Goal: Information Seeking & Learning: Find specific fact

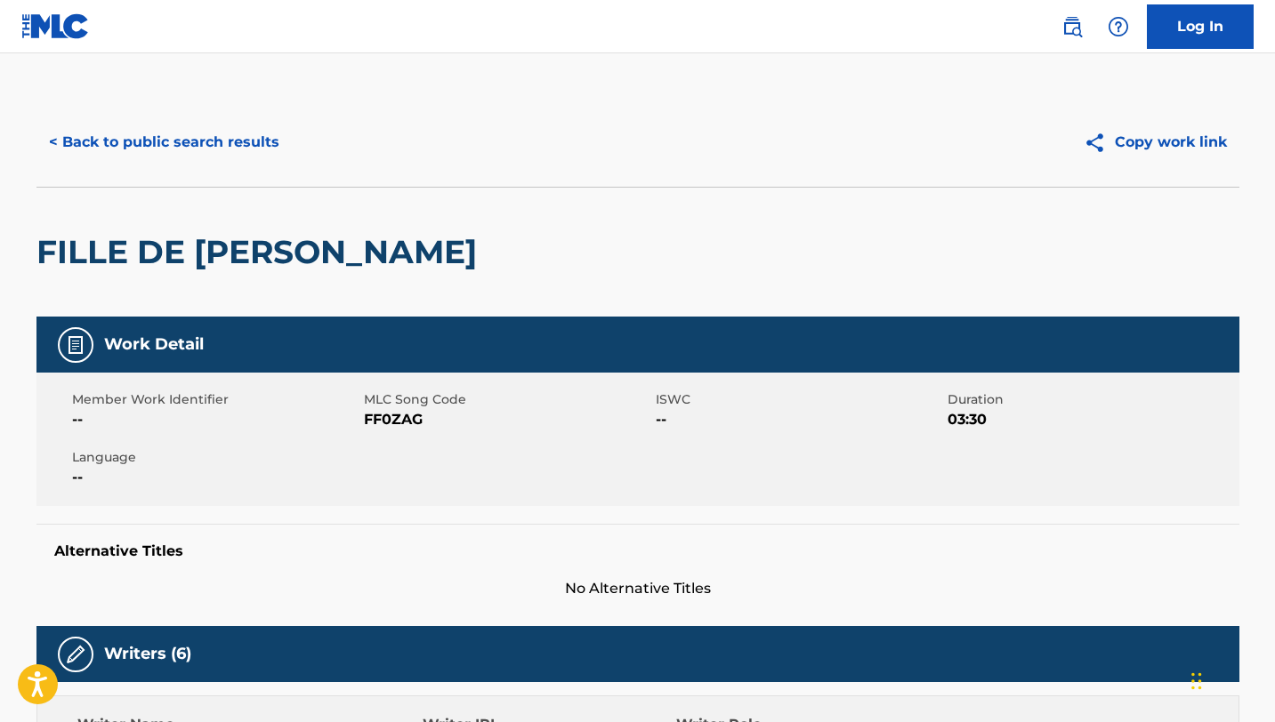
click at [152, 144] on button "< Back to public search results" at bounding box center [163, 142] width 255 height 44
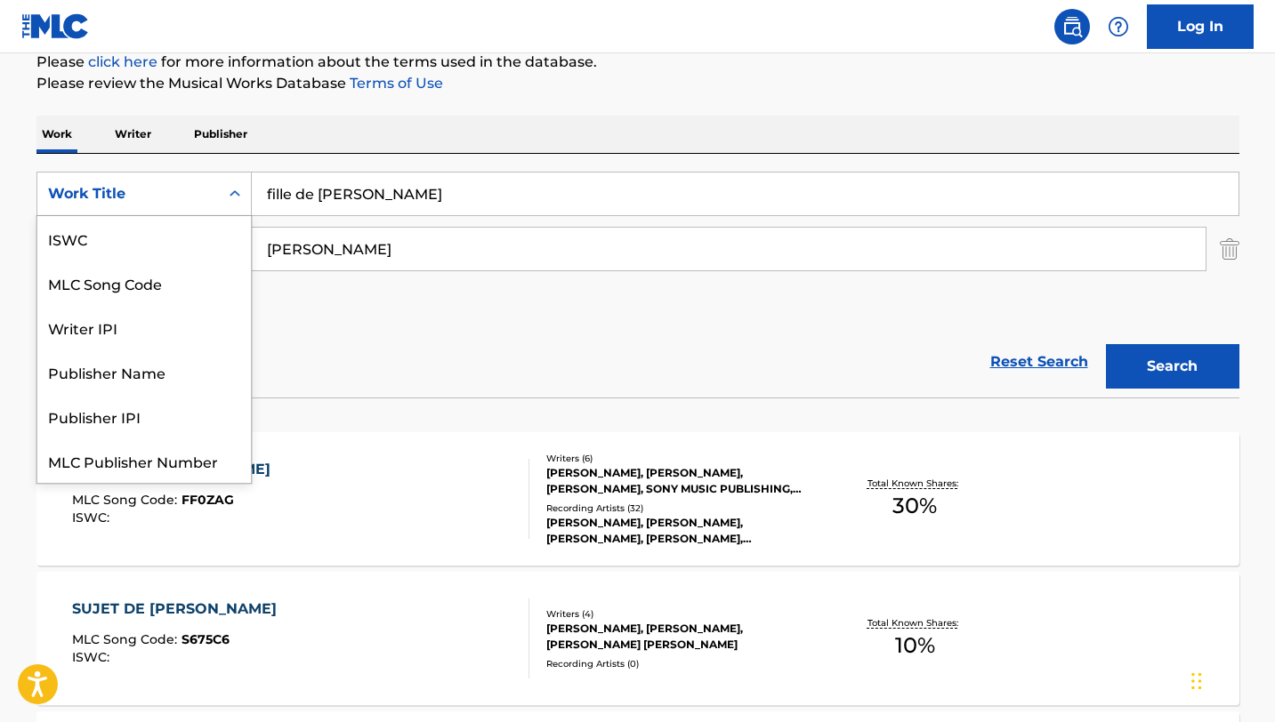
click at [206, 203] on div "Work Title" at bounding box center [128, 193] width 160 height 21
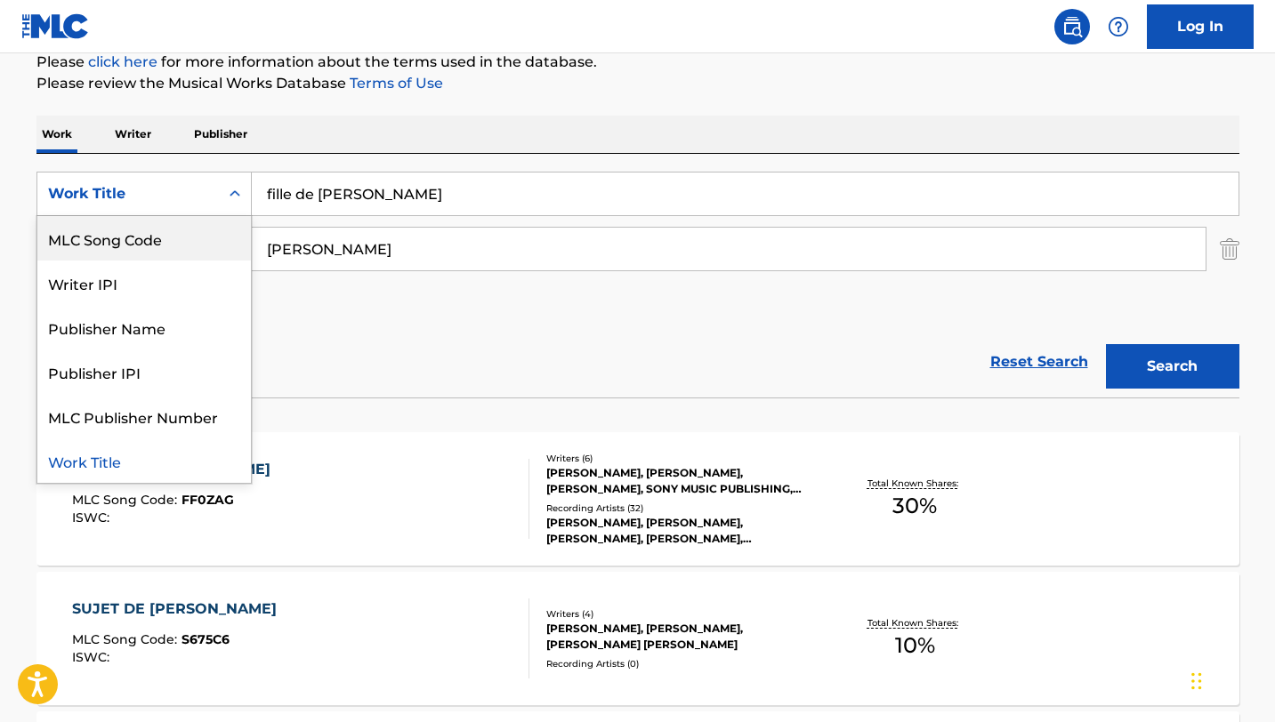
scroll to position [0, 0]
click at [125, 238] on div "ISWC" at bounding box center [143, 238] width 213 height 44
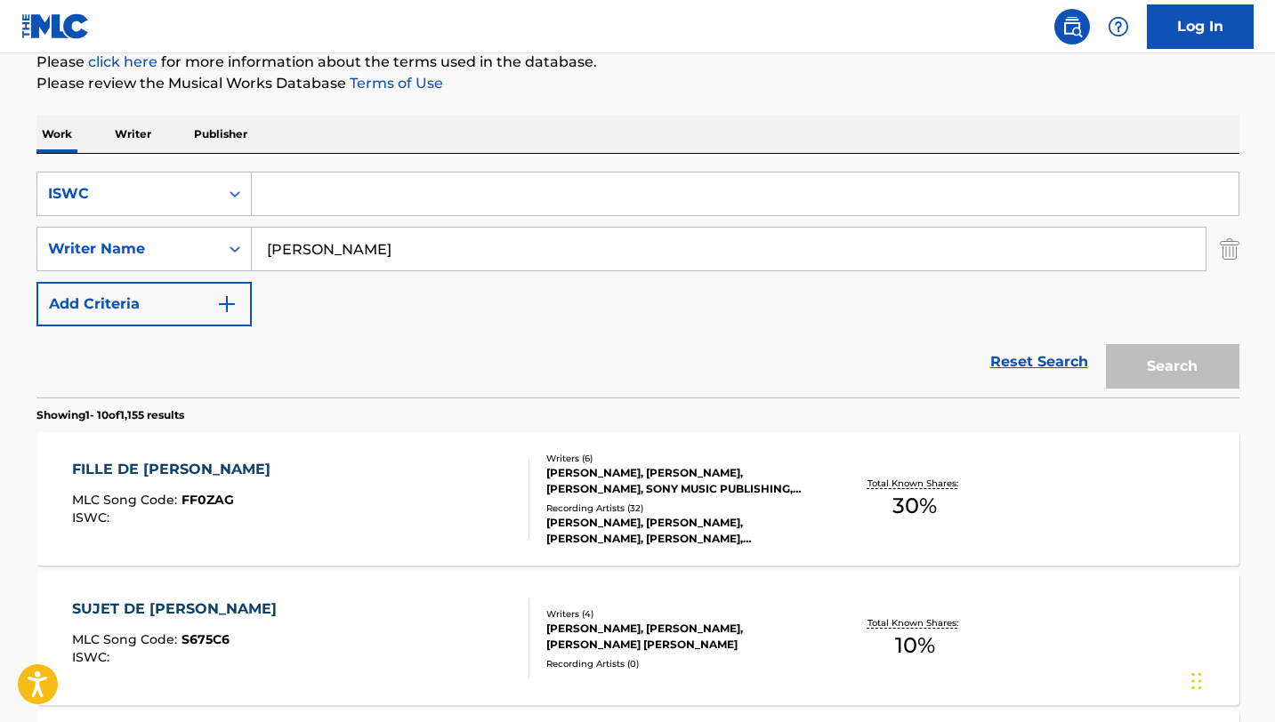
click at [319, 202] on input "Search Form" at bounding box center [745, 194] width 986 height 43
paste input "T9204653350"
type input "T9204653350"
drag, startPoint x: 361, startPoint y: 259, endPoint x: 198, endPoint y: 224, distance: 166.4
click at [198, 224] on div "SearchWithCriteria4c4712ac-5d91-46cf-8d45-5a9e1e9c1087 ISWC T9204653350 SearchW…" at bounding box center [637, 249] width 1203 height 155
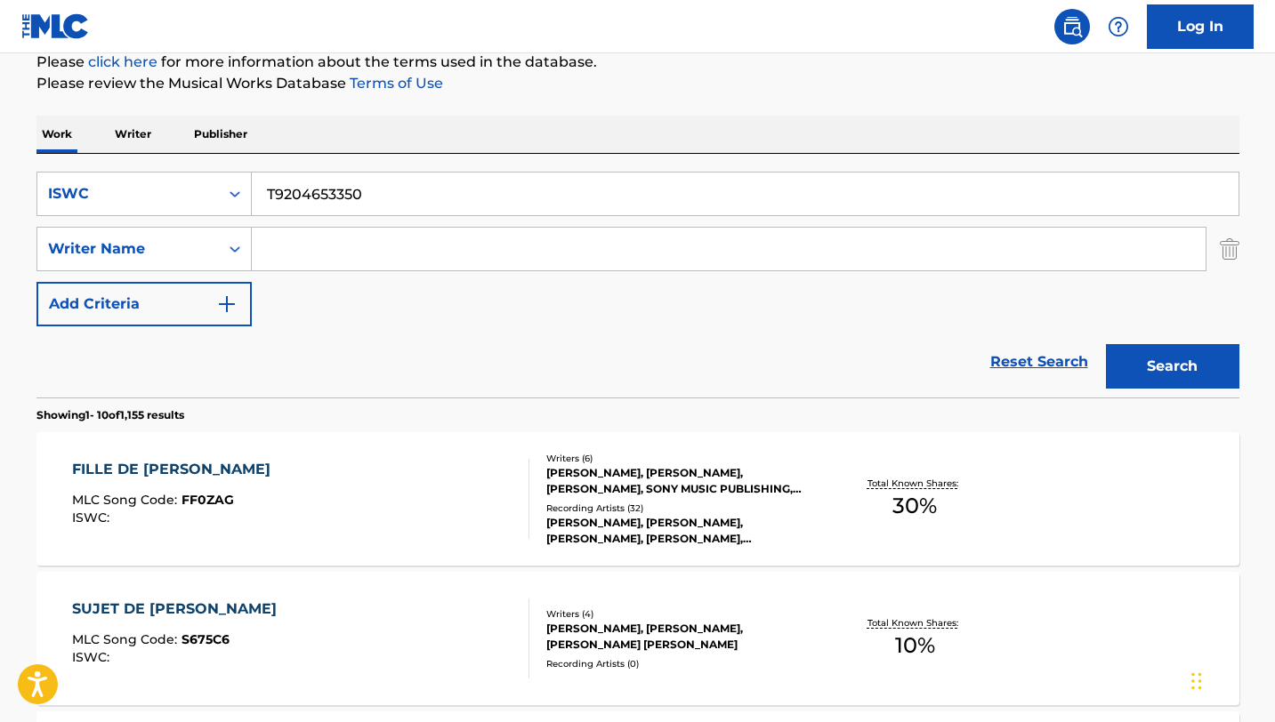
click at [1106, 344] on button "Search" at bounding box center [1172, 366] width 133 height 44
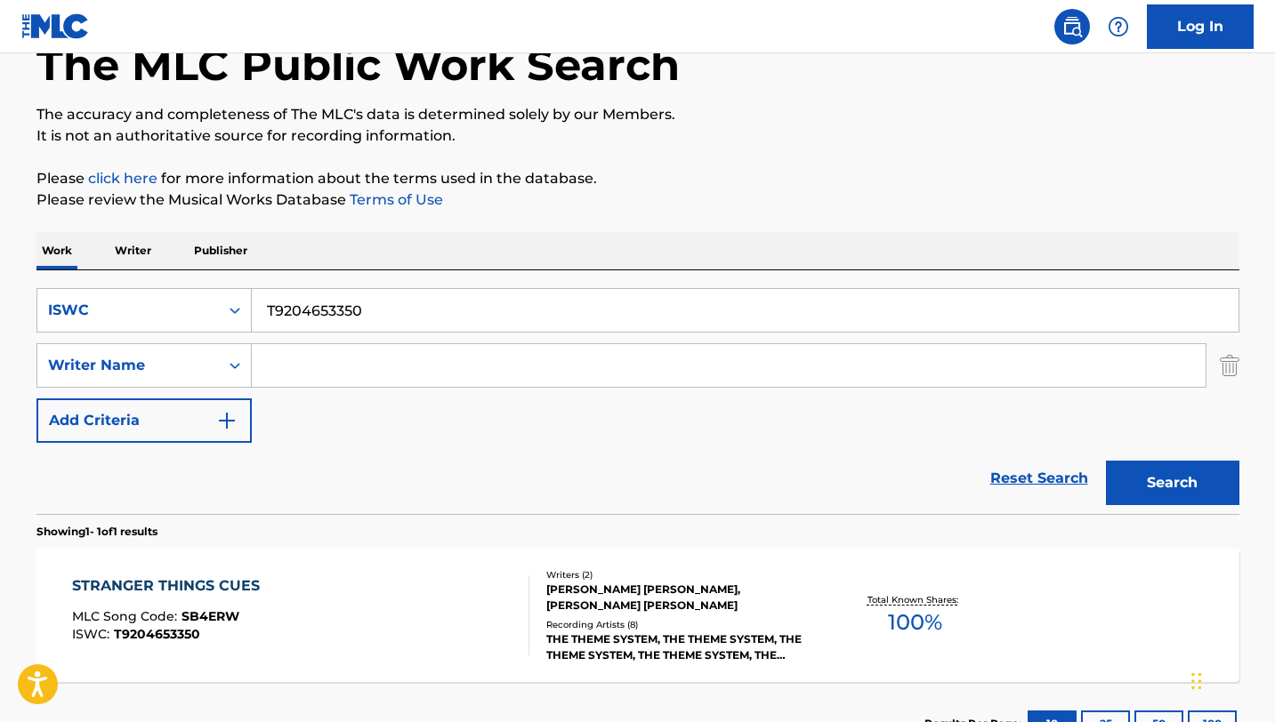
scroll to position [224, 0]
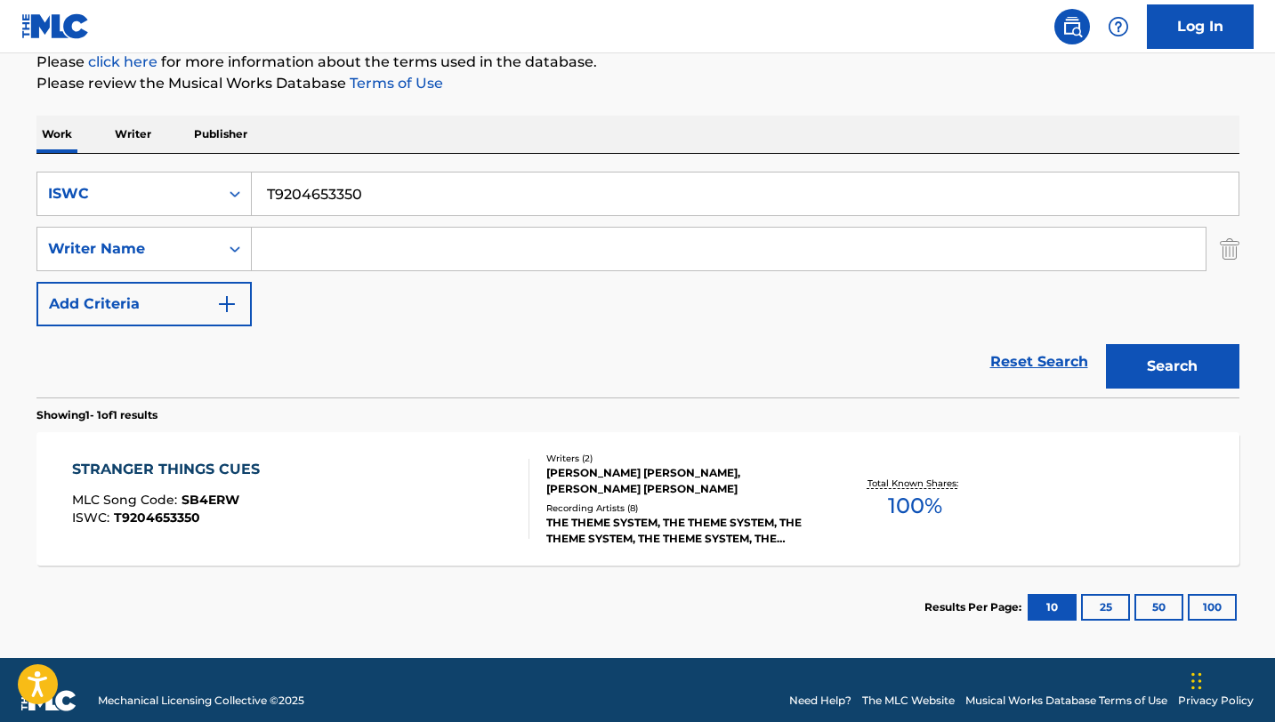
click at [405, 494] on div "STRANGER THINGS CUES MLC Song Code : SB4ERW ISWC : T9204653350" at bounding box center [300, 499] width 457 height 80
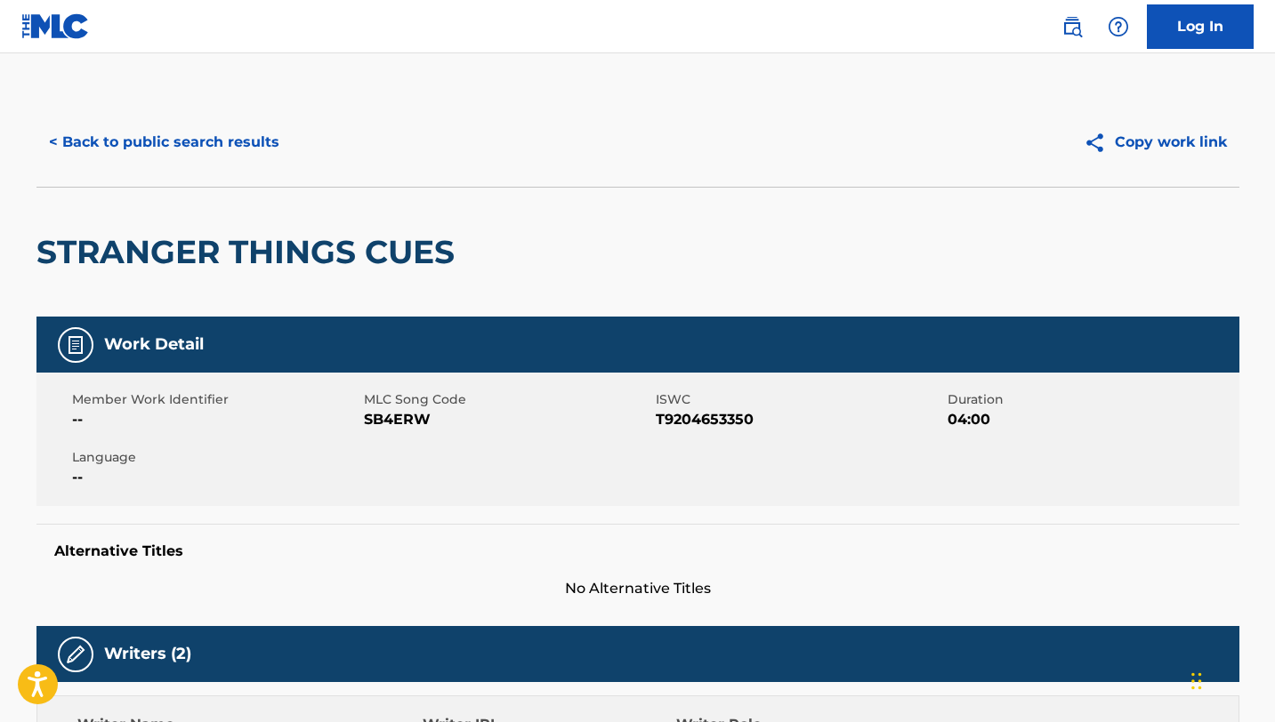
click at [101, 154] on button "< Back to public search results" at bounding box center [163, 142] width 255 height 44
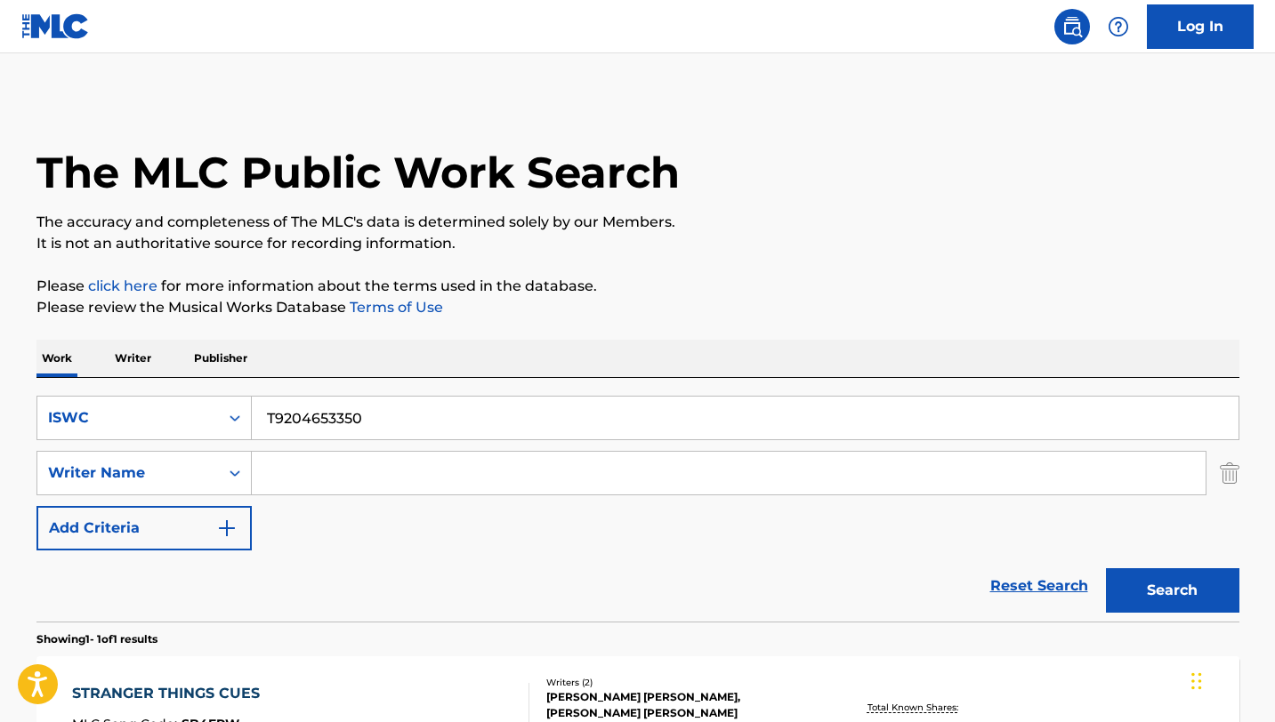
scroll to position [144, 0]
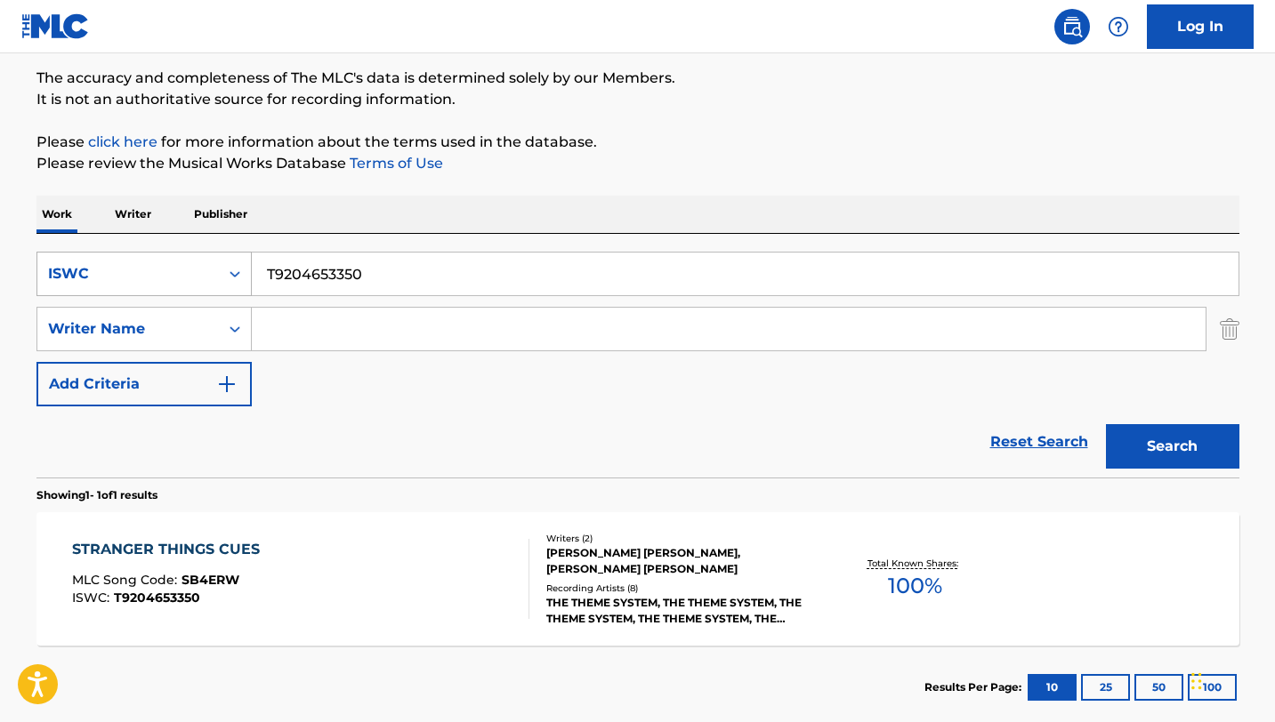
drag, startPoint x: 381, startPoint y: 269, endPoint x: 183, endPoint y: 259, distance: 197.7
click at [183, 259] on div "SearchWithCriteria4c4712ac-5d91-46cf-8d45-5a9e1e9c1087 ISWC T9204653350" at bounding box center [637, 274] width 1203 height 44
paste input "0702415368"
type input "T0702415368"
click at [1106, 424] on button "Search" at bounding box center [1172, 446] width 133 height 44
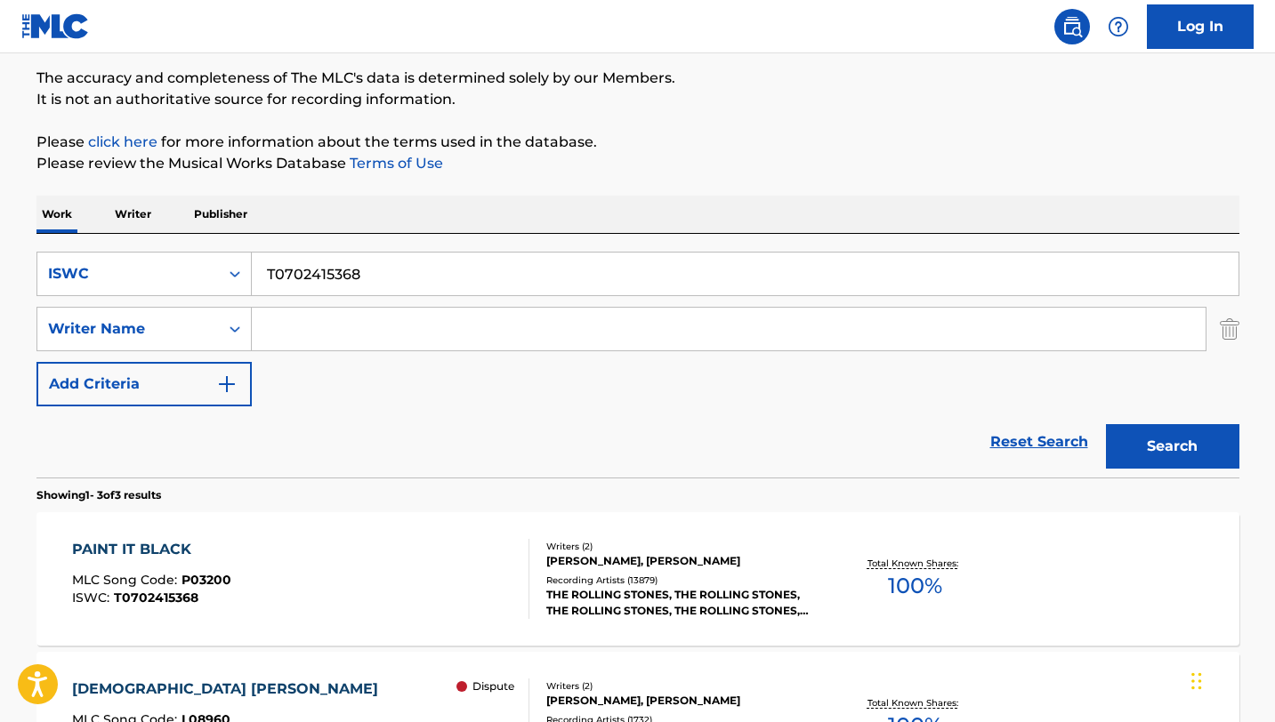
scroll to position [272, 0]
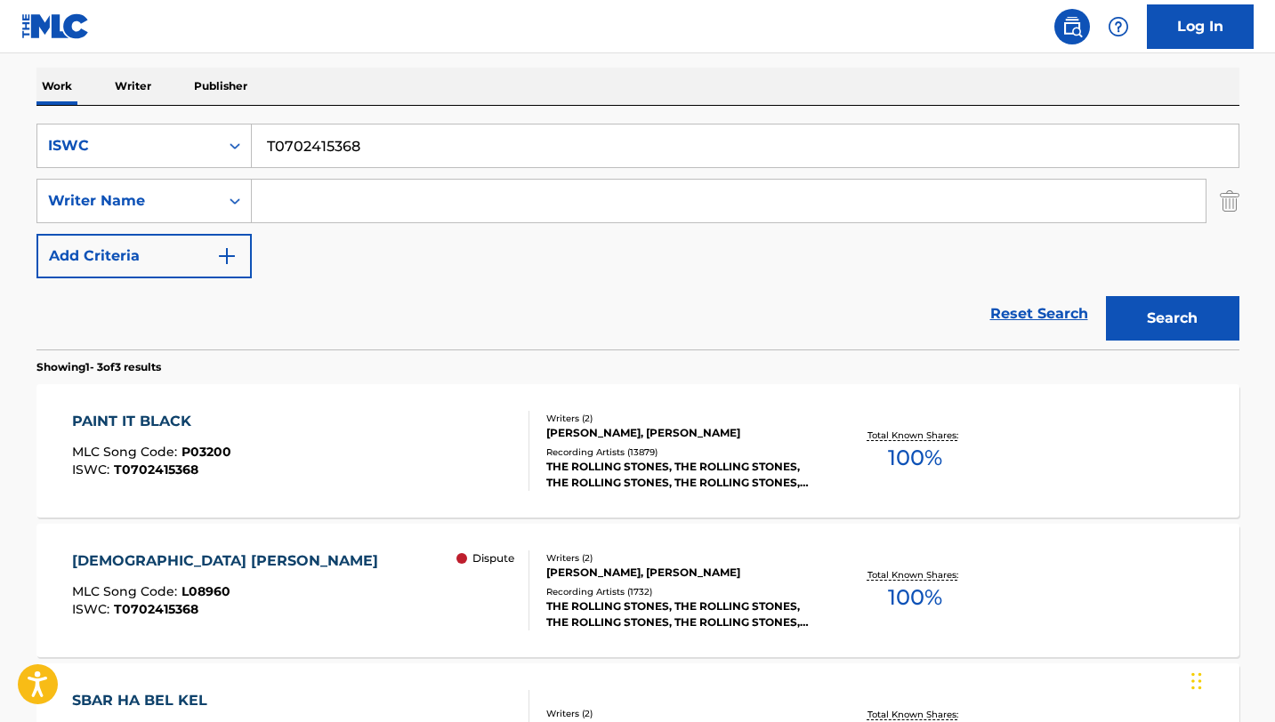
click at [388, 454] on div "PAINT IT BLACK MLC Song Code : P03200 ISWC : T0702415368" at bounding box center [300, 451] width 457 height 80
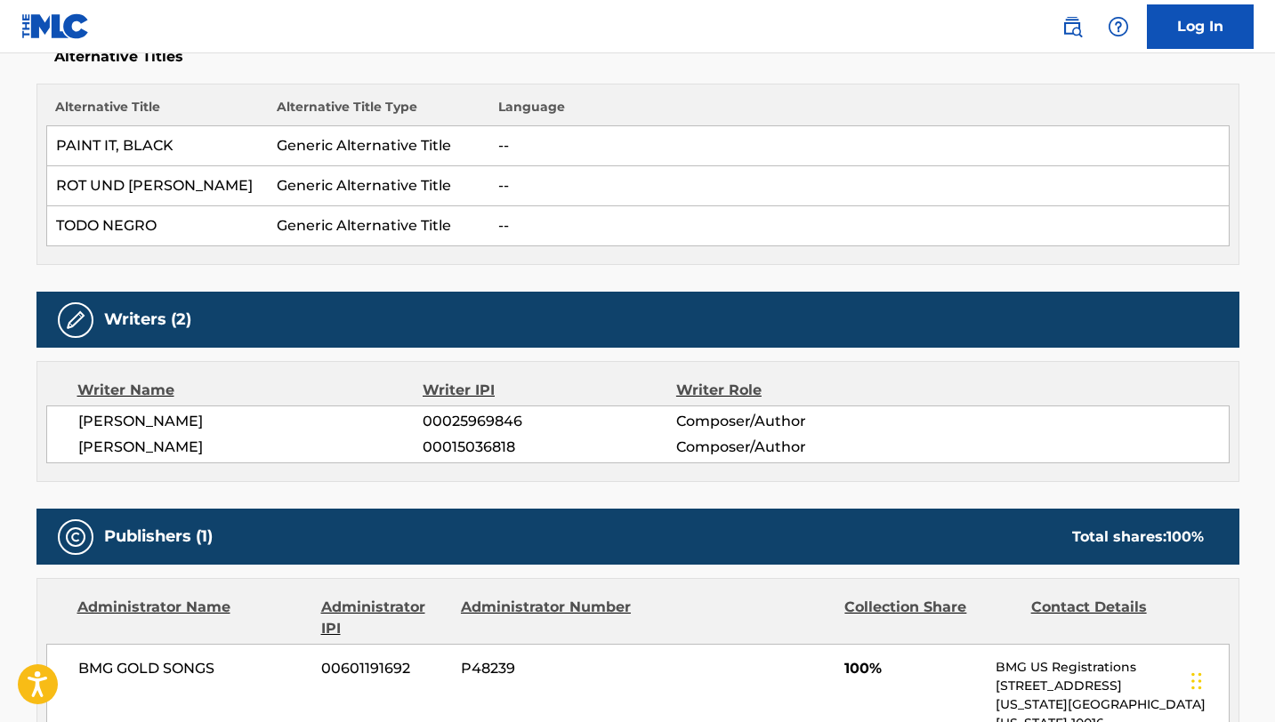
scroll to position [729, 0]
